Goal: Information Seeking & Learning: Find specific fact

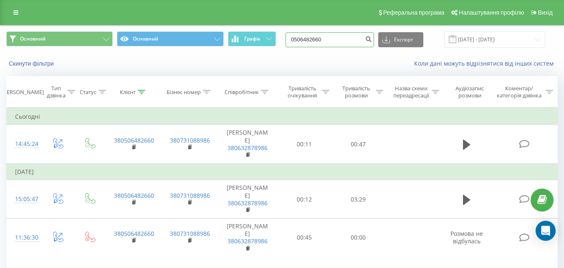
drag, startPoint x: 0, startPoint y: 0, endPoint x: 287, endPoint y: 36, distance: 289.6
click at [287, 36] on div "Основний Основний Графік 0506482660 Експорт .csv .xls .xlsx 19.05.2025 - 19.08.…" at bounding box center [282, 39] width 552 height 16
click at [17, 15] on icon at bounding box center [15, 13] width 5 height 6
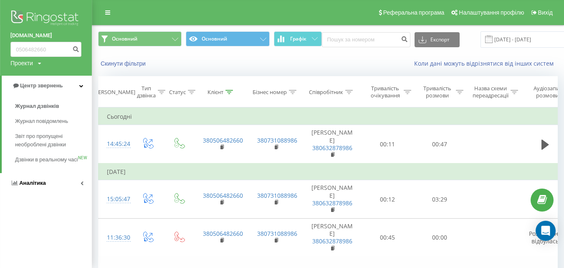
click at [47, 192] on link "Аналiтика" at bounding box center [46, 183] width 92 height 20
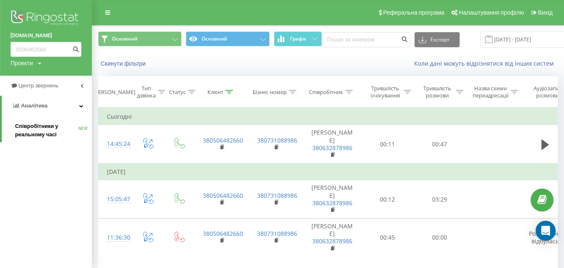
click at [42, 134] on span "Співробітники у реальному часі" at bounding box center [46, 130] width 63 height 17
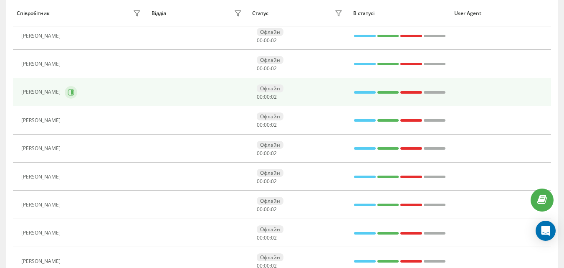
click at [74, 91] on icon at bounding box center [71, 92] width 7 height 7
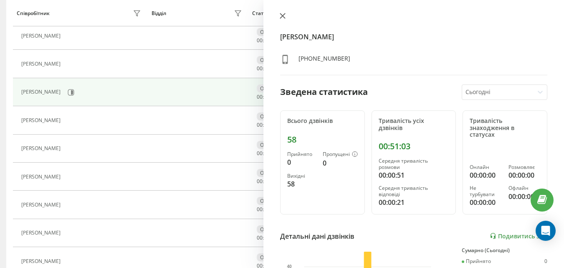
click at [284, 15] on icon at bounding box center [282, 15] width 5 height 5
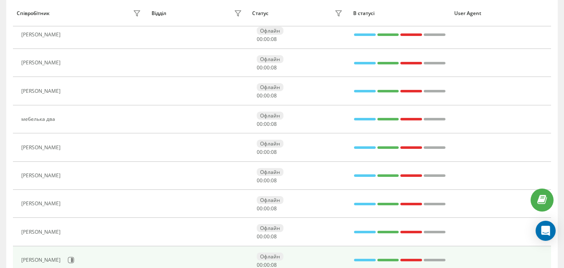
scroll to position [252, 0]
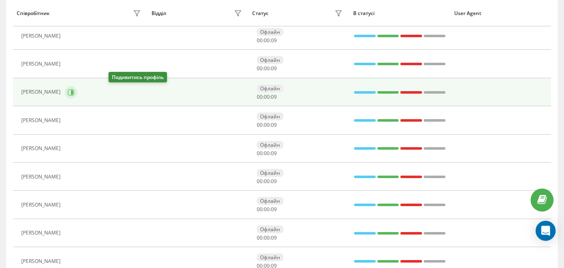
click at [73, 92] on icon at bounding box center [72, 92] width 2 height 4
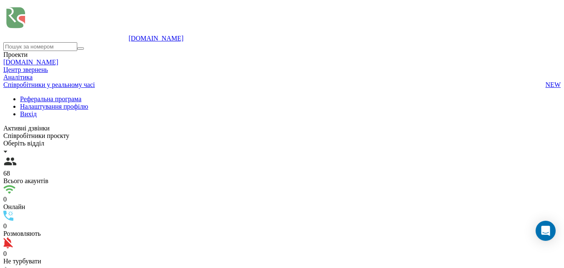
click at [3, 95] on icon at bounding box center [3, 95] width 0 height 0
click at [47, 47] on input at bounding box center [40, 46] width 74 height 9
paste input "0989738302"
type input "0989738302"
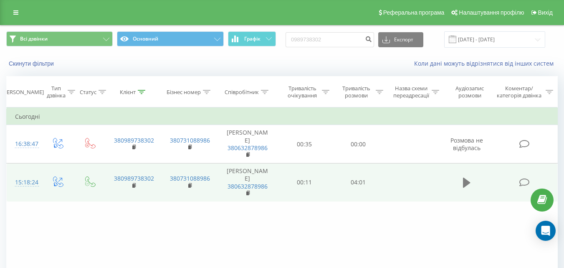
click at [466, 188] on icon at bounding box center [467, 183] width 8 height 10
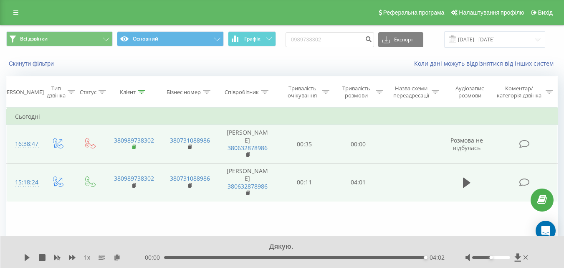
click at [132, 150] on icon at bounding box center [134, 147] width 5 height 6
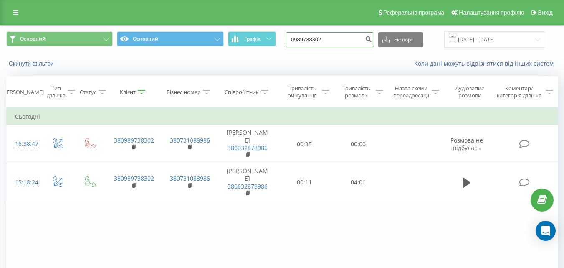
drag, startPoint x: 335, startPoint y: 38, endPoint x: 298, endPoint y: 41, distance: 37.3
click at [297, 41] on input "0989738302" at bounding box center [330, 39] width 89 height 15
paste input "69601510"
type input "0969601510"
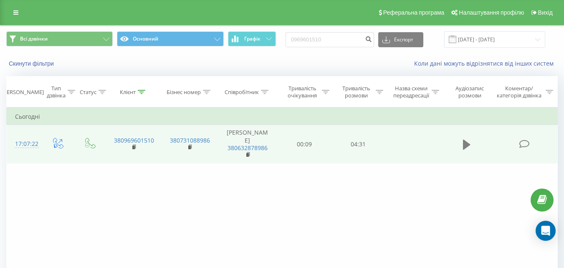
click at [470, 149] on icon at bounding box center [467, 145] width 8 height 10
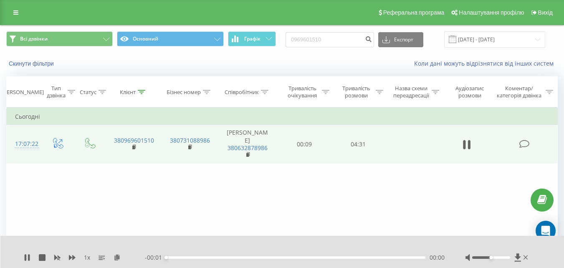
click at [415, 257] on div "00:00" at bounding box center [295, 257] width 259 height 3
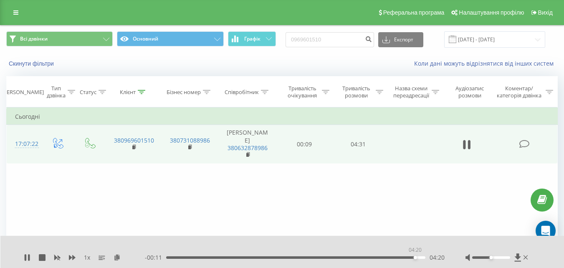
click at [415, 257] on div "04:20" at bounding box center [295, 257] width 259 height 3
click at [411, 257] on div "04:24" at bounding box center [295, 257] width 259 height 3
click at [404, 258] on div "04:18" at bounding box center [295, 257] width 259 height 3
click at [223, 257] on div "04:19" at bounding box center [295, 257] width 259 height 3
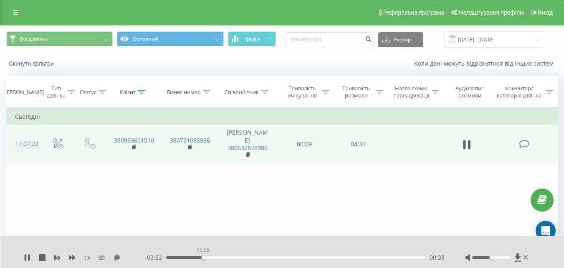
click at [203, 257] on div "00:38" at bounding box center [295, 257] width 259 height 3
click at [213, 256] on div "00:39" at bounding box center [295, 257] width 259 height 3
click at [224, 257] on div "01:00" at bounding box center [295, 257] width 259 height 3
click at [230, 257] on div "01:07" at bounding box center [295, 257] width 259 height 3
click at [238, 257] on div "01:10" at bounding box center [295, 257] width 259 height 3
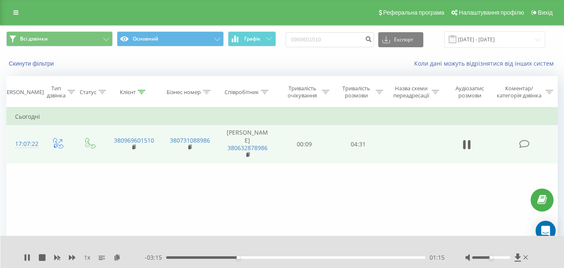
click at [244, 257] on div "01:15" at bounding box center [295, 257] width 259 height 3
click at [251, 256] on div "01:22" at bounding box center [295, 257] width 259 height 3
click at [261, 257] on div "01:29" at bounding box center [295, 257] width 259 height 3
click at [270, 257] on div "01:48" at bounding box center [295, 257] width 259 height 3
click at [283, 257] on div "00:00" at bounding box center [295, 257] width 259 height 3
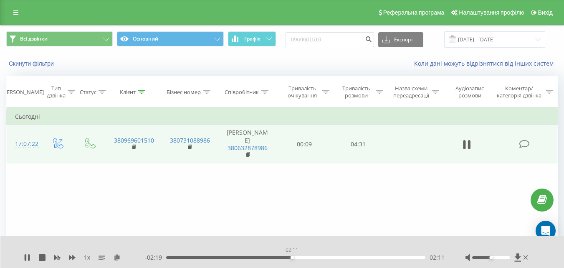
click at [292, 257] on div "02:11" at bounding box center [295, 257] width 259 height 3
click at [32, 256] on div "1 x" at bounding box center [84, 257] width 121 height 8
click at [29, 256] on icon at bounding box center [29, 257] width 2 height 7
